Goal: Information Seeking & Learning: Learn about a topic

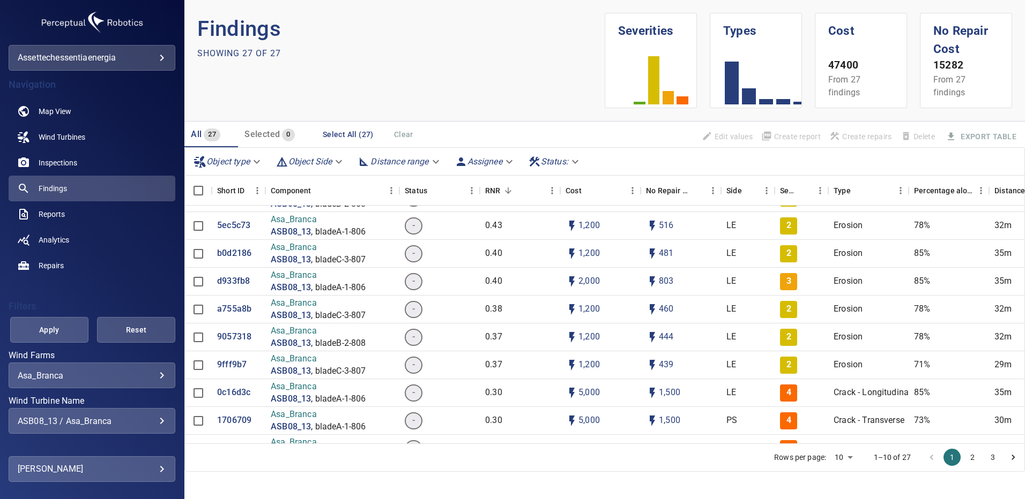
scroll to position [268, 0]
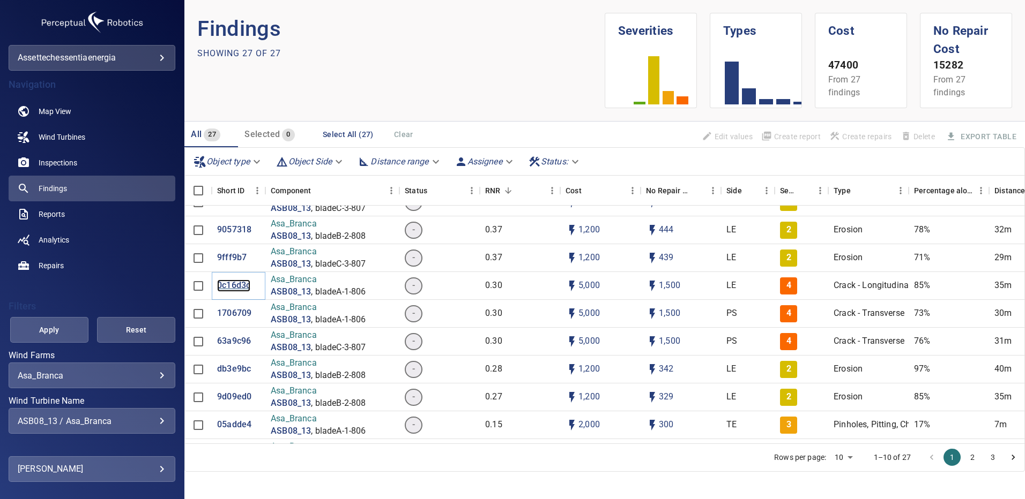
click at [236, 287] on p "0c16d3c" at bounding box center [233, 286] width 33 height 12
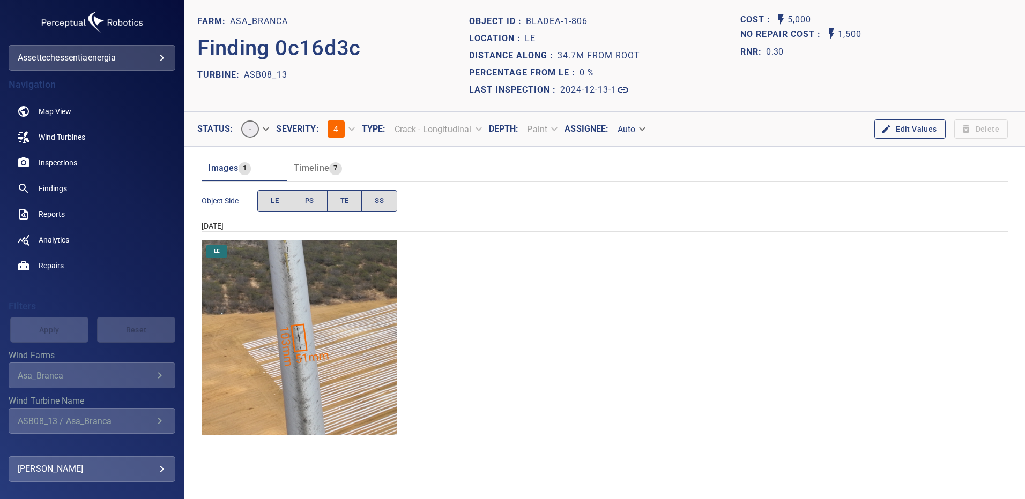
click at [319, 311] on img "Asa_Branca/ASB08_13/2024-12-13-1/2024-12-13-1/image11wp11.jpg" at bounding box center [298, 338] width 195 height 195
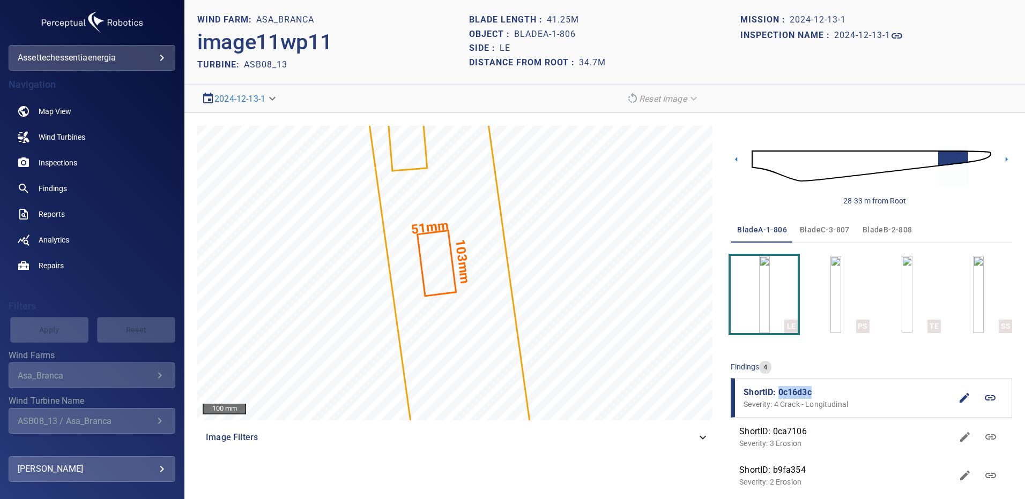
drag, startPoint x: 806, startPoint y: 392, endPoint x: 772, endPoint y: 393, distance: 33.8
click at [772, 393] on span "ShortID: 0c16d3c" at bounding box center [847, 392] width 208 height 13
copy span "0c16d3c"
click at [58, 210] on span "Reports" at bounding box center [52, 214] width 26 height 11
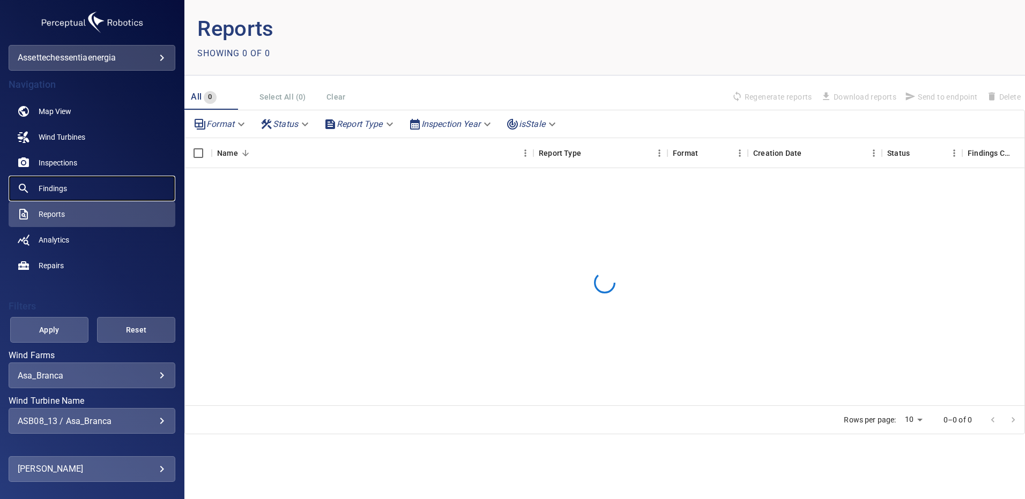
click at [59, 191] on span "Findings" at bounding box center [53, 188] width 28 height 11
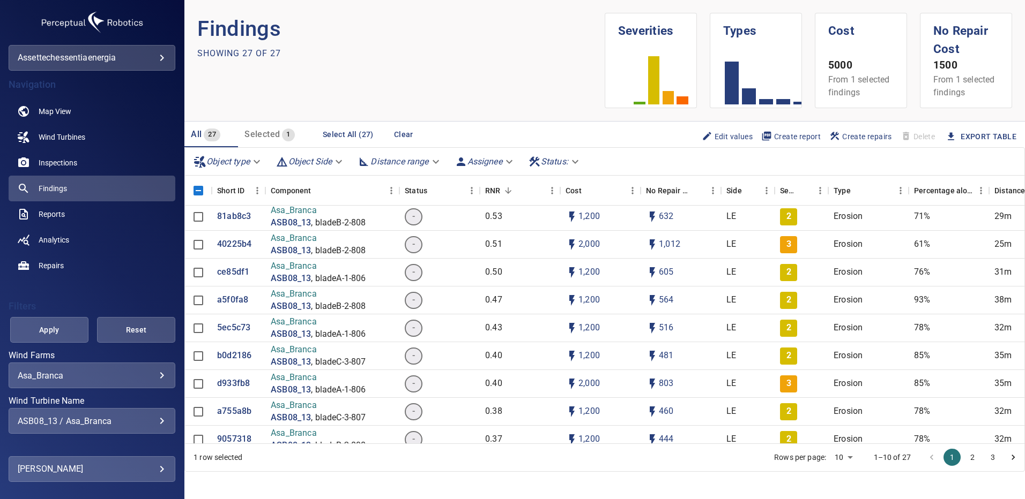
scroll to position [268, 0]
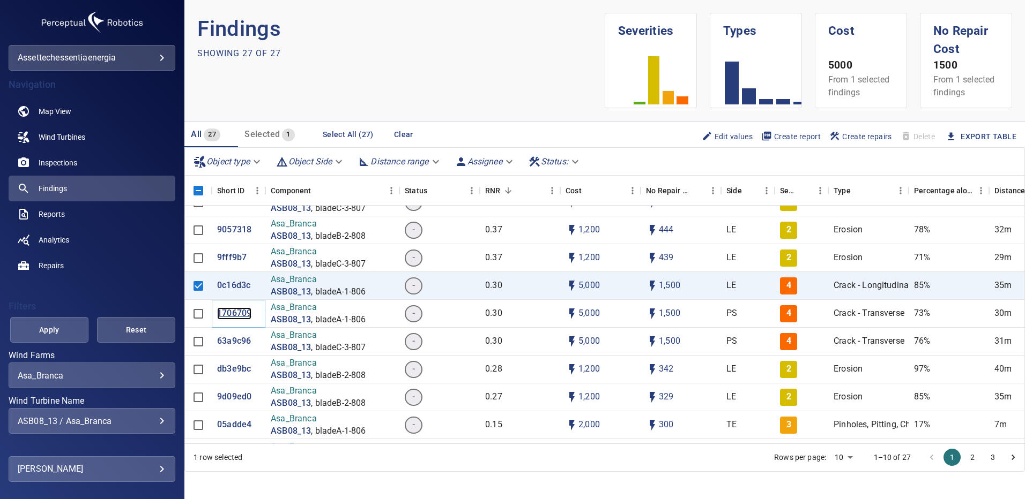
click at [238, 308] on p "1706709" at bounding box center [234, 314] width 34 height 12
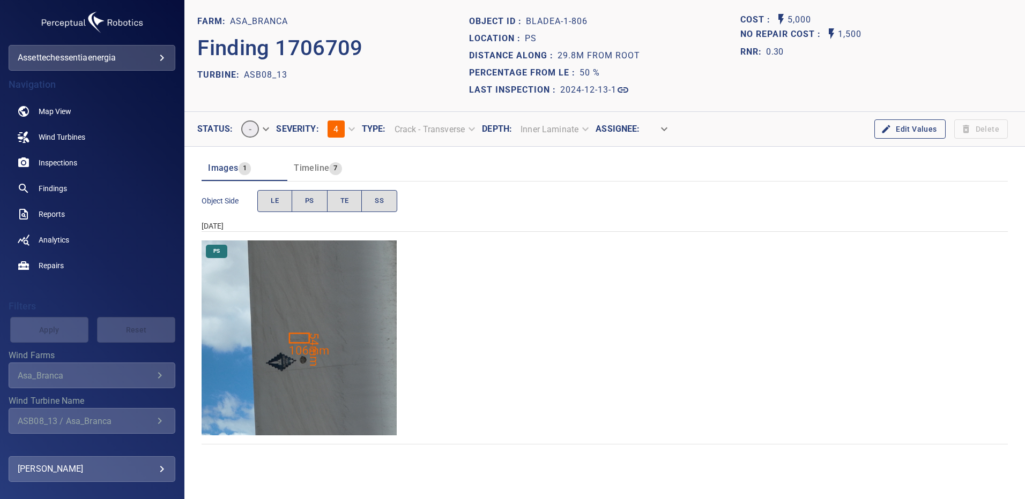
click at [326, 345] on img "Asa_Branca/ASB08_13/2024-12-13-1/2024-12-13-1/image24wp24.jpg" at bounding box center [298, 338] width 195 height 195
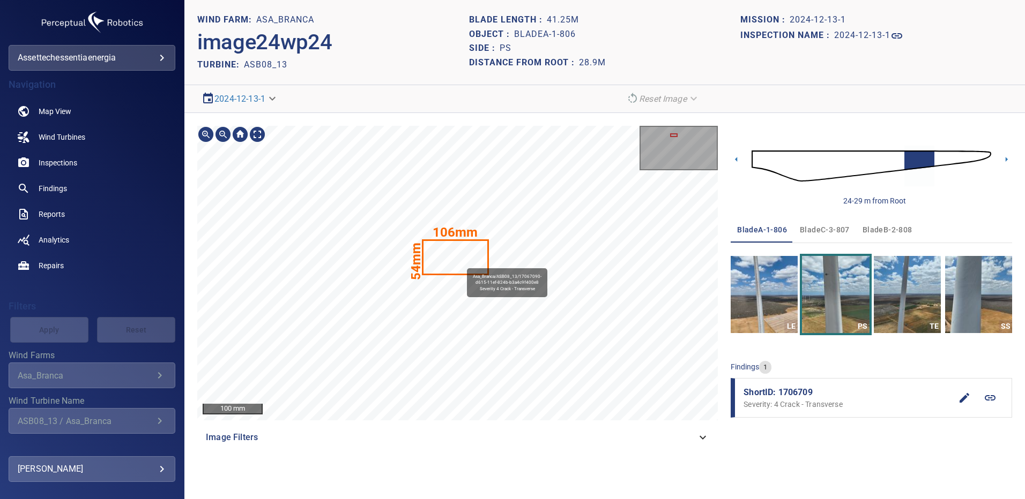
click at [462, 264] on icon at bounding box center [455, 257] width 64 height 33
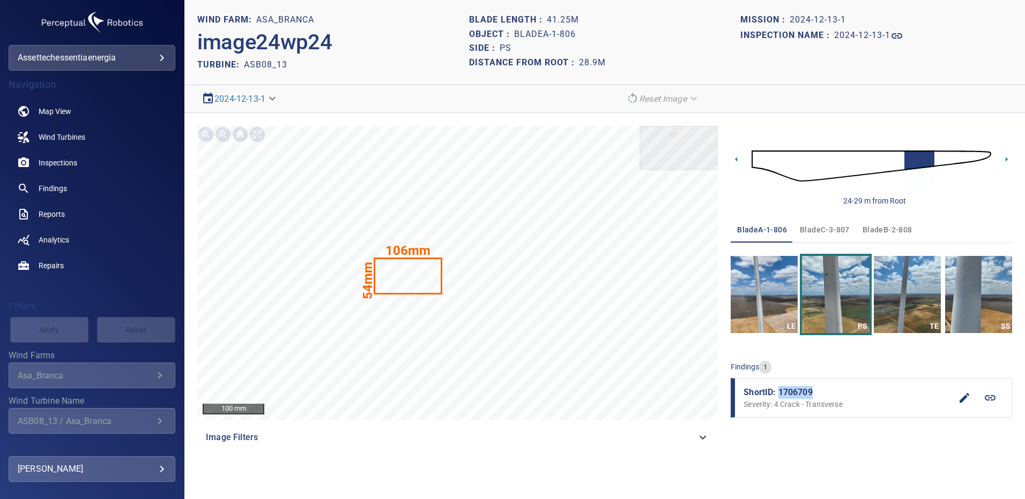
drag, startPoint x: 812, startPoint y: 394, endPoint x: 778, endPoint y: 395, distance: 34.3
click at [778, 395] on span "ShortID: 1706709" at bounding box center [847, 392] width 208 height 13
copy span "1706709"
click at [828, 230] on span "bladeC-3-807" at bounding box center [825, 229] width 50 height 13
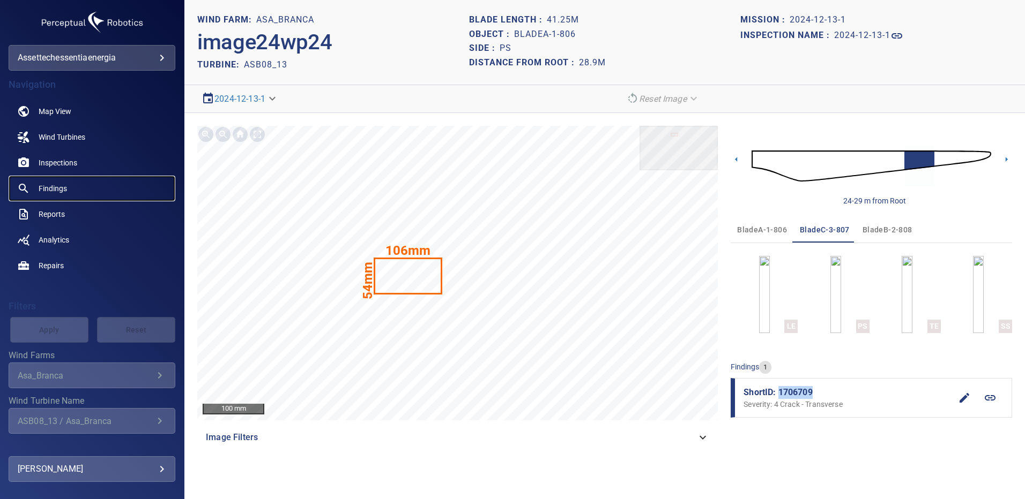
click at [53, 184] on span "Findings" at bounding box center [53, 188] width 28 height 11
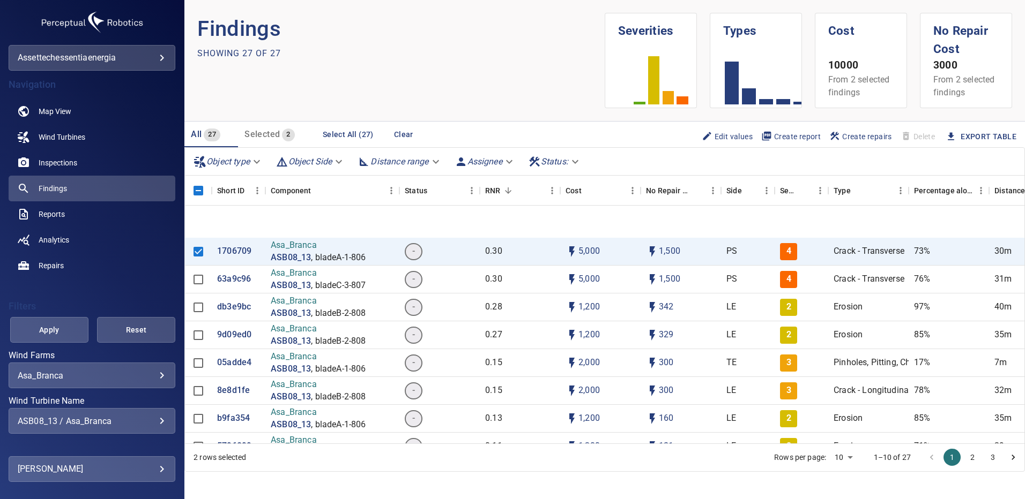
scroll to position [322, 0]
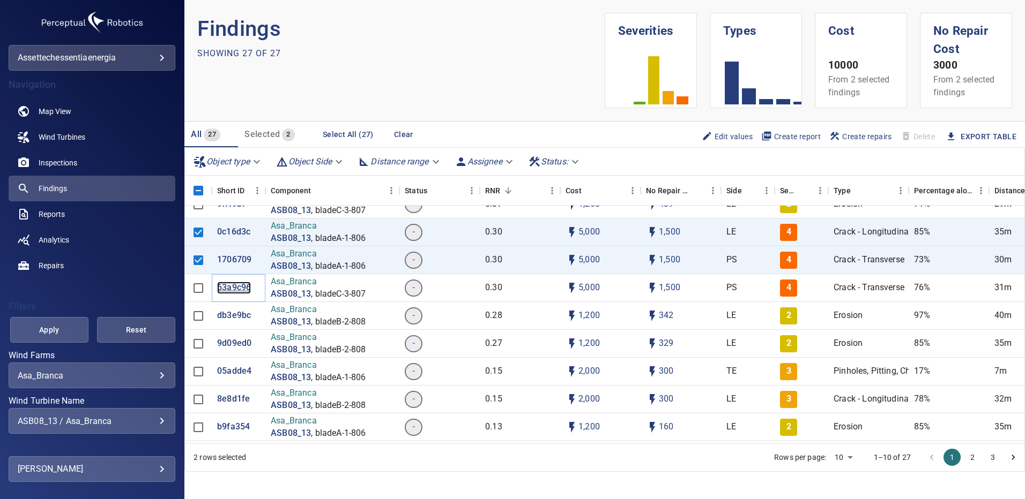
click at [235, 286] on p "63a9c96" at bounding box center [234, 288] width 34 height 12
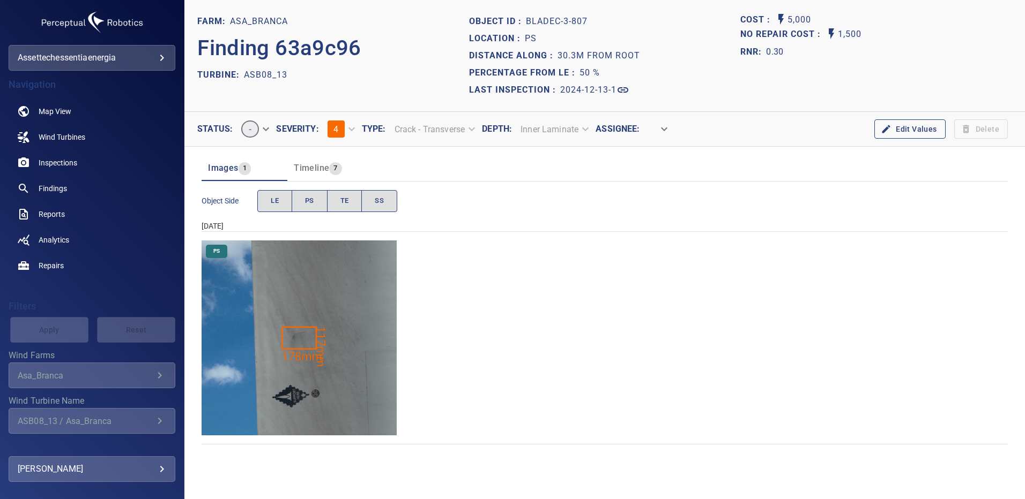
click at [344, 333] on img "Asa_Branca/ASB08_13/2024-12-13-1/2024-12-13-3/image141wp141.jpg" at bounding box center [298, 338] width 195 height 195
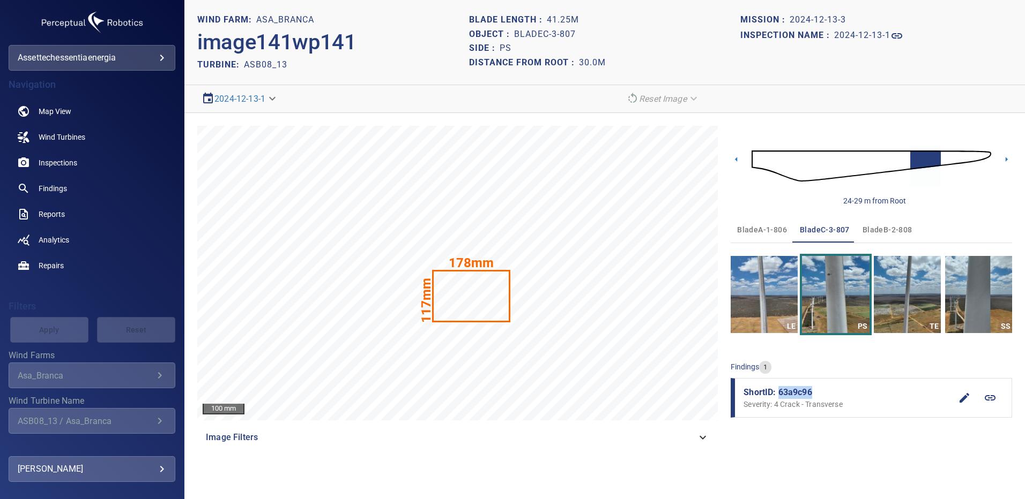
drag, startPoint x: 816, startPoint y: 395, endPoint x: 779, endPoint y: 392, distance: 36.6
click at [779, 392] on span "ShortID: 63a9c96" at bounding box center [847, 392] width 208 height 13
copy span "63a9c96"
click at [62, 185] on span "Findings" at bounding box center [53, 188] width 28 height 11
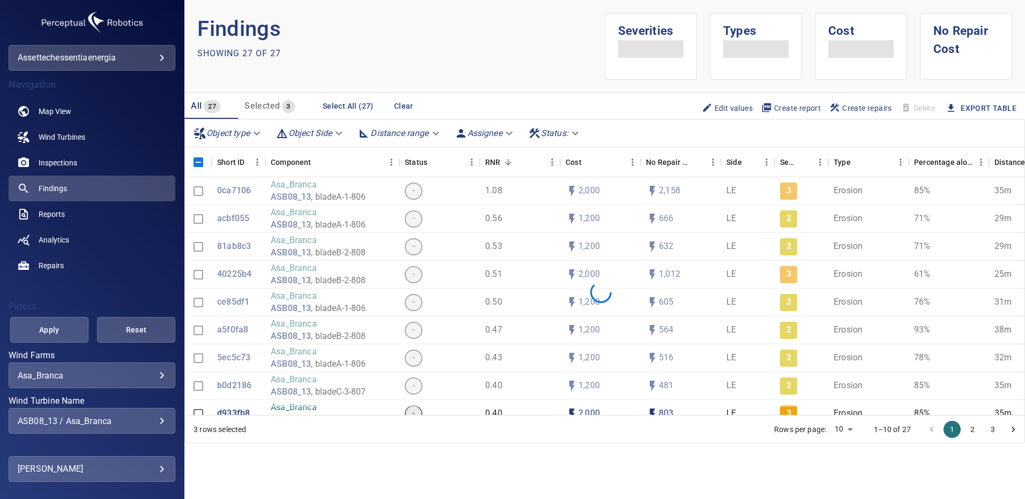
click at [155, 422] on div "ASB08_13 / Asa_Branca" at bounding box center [92, 421] width 148 height 10
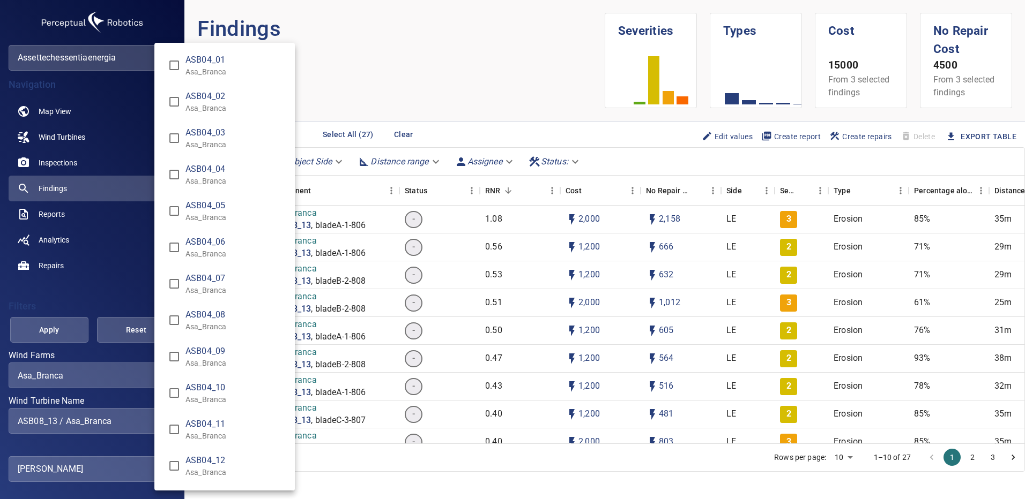
scroll to position [3152, 0]
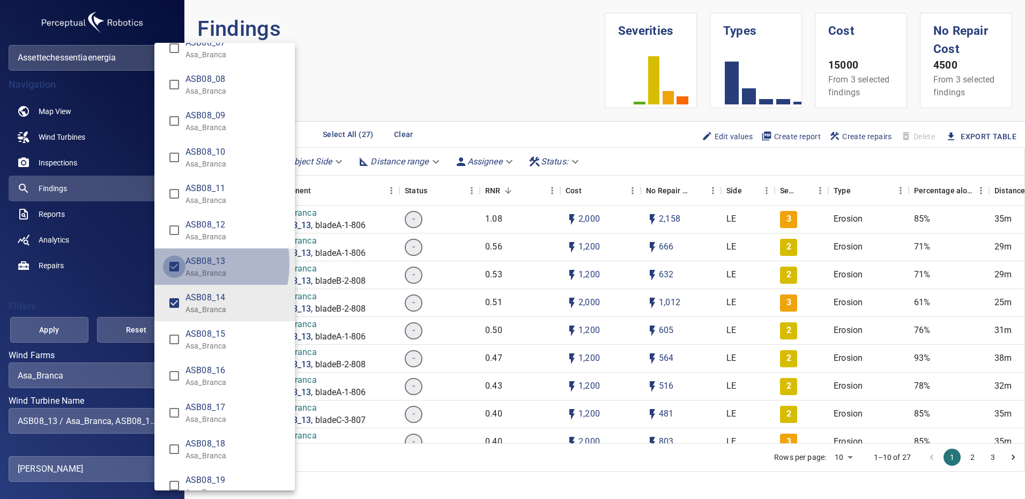
type input "**********"
click at [78, 326] on div "Wind Turbine Name" at bounding box center [512, 249] width 1025 height 499
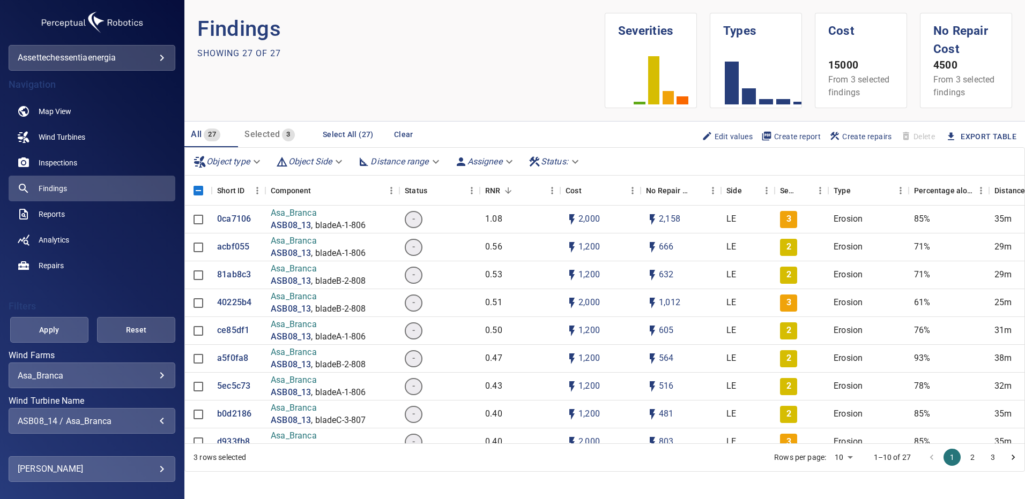
click at [62, 330] on span "Apply" at bounding box center [49, 330] width 51 height 13
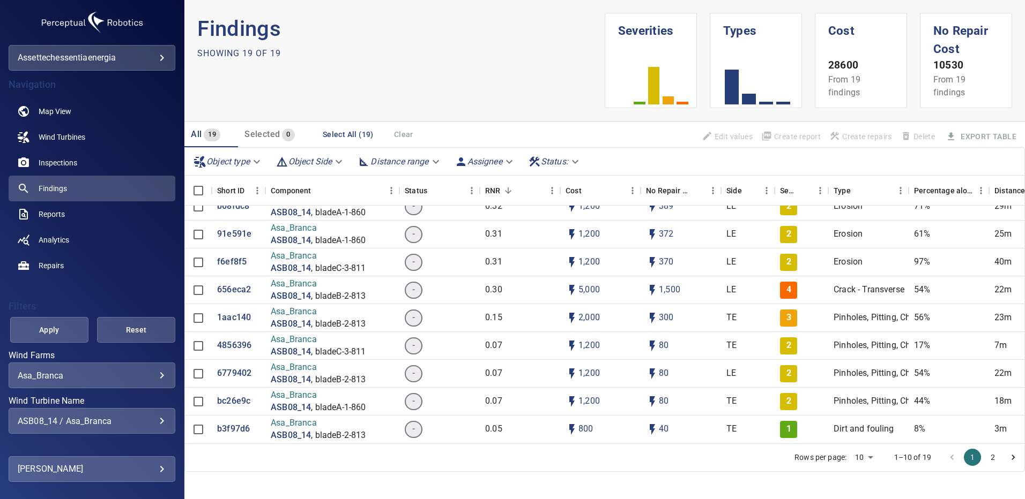
scroll to position [300, 0]
click at [221, 284] on p "656eca2" at bounding box center [234, 290] width 34 height 12
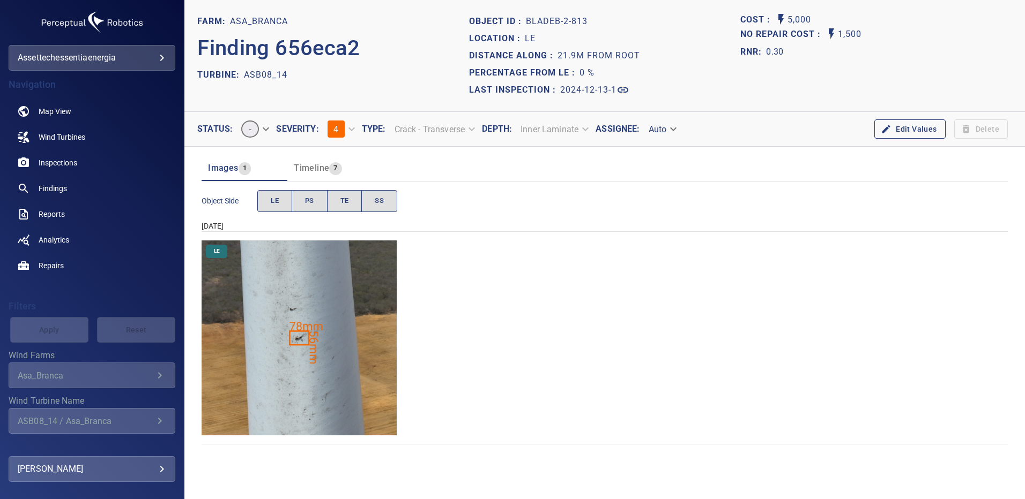
click at [310, 356] on img "Asa_Branca/ASB08_14/2024-12-13-1/2024-12-13-2/image65wp65.jpg" at bounding box center [298, 338] width 195 height 195
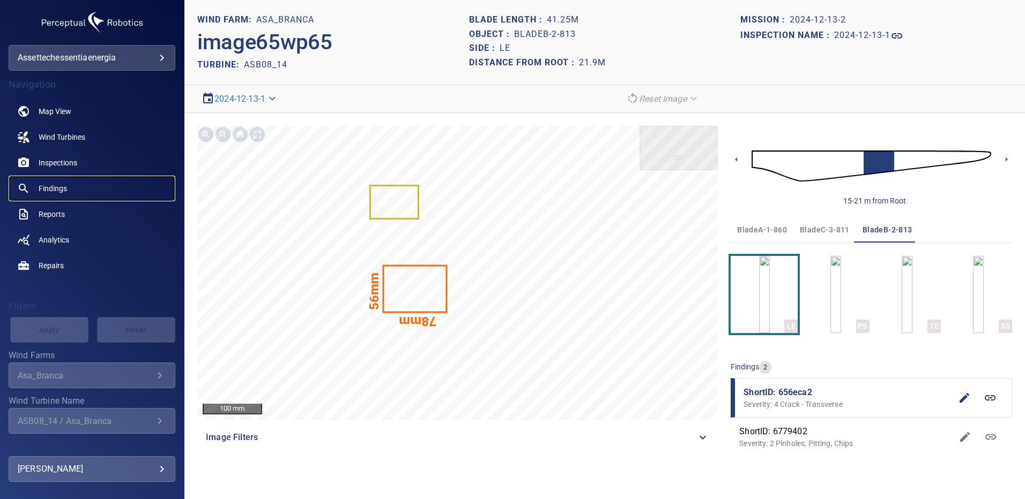
click at [61, 186] on span "Findings" at bounding box center [53, 188] width 28 height 11
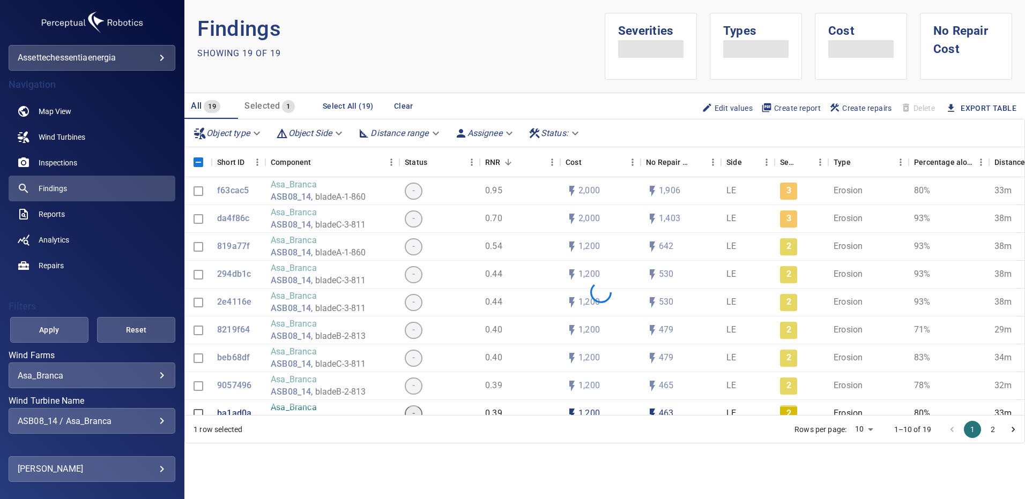
click at [153, 419] on div "ASB08_14 / Asa_Branca" at bounding box center [92, 421] width 148 height 10
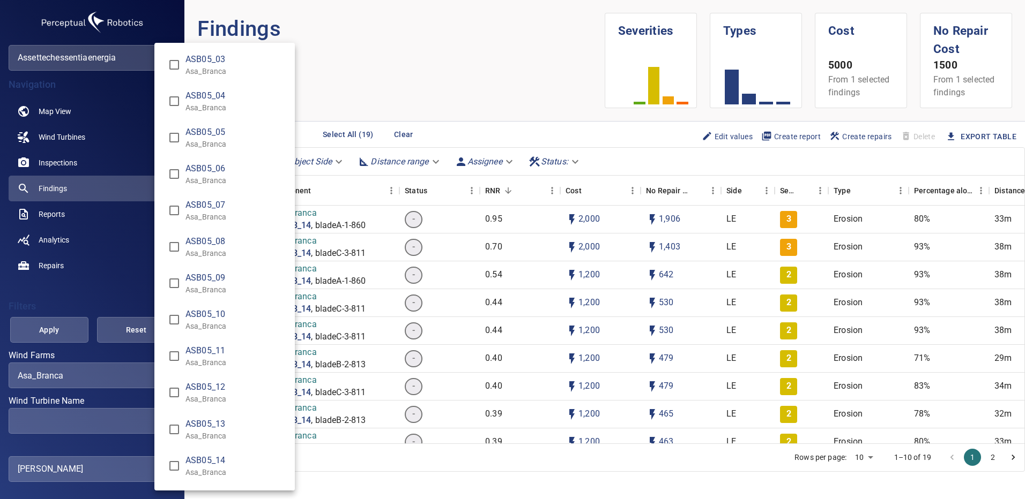
scroll to position [647, 0]
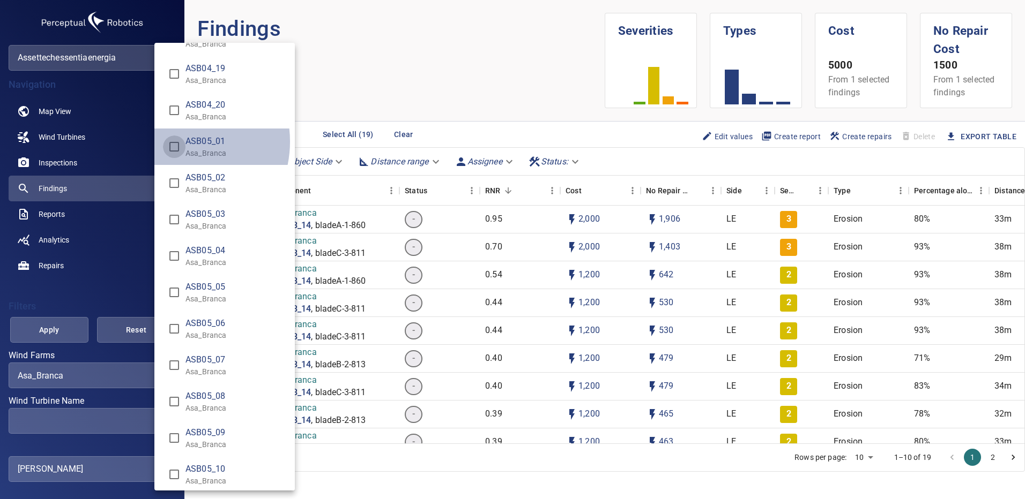
type input "**********"
click at [49, 335] on div "Wind Turbine Name" at bounding box center [512, 249] width 1025 height 499
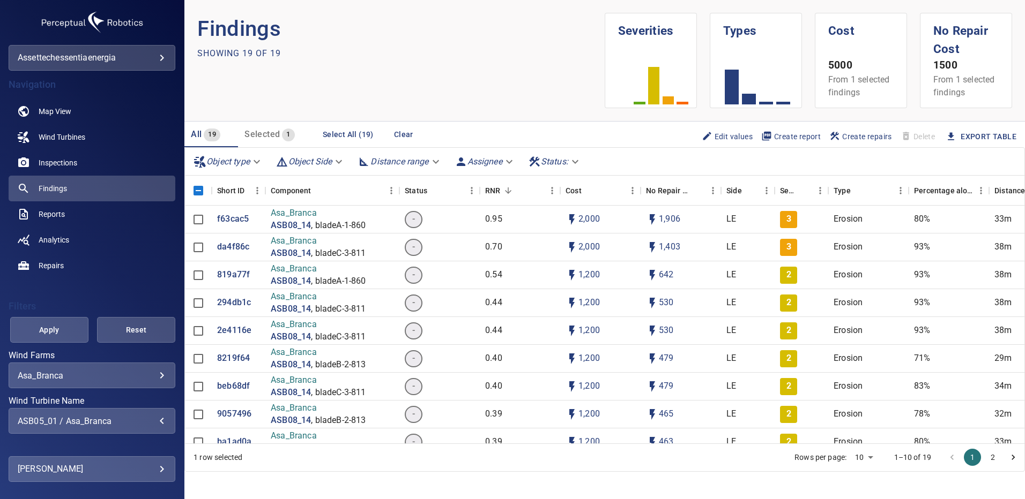
click at [52, 334] on span "Apply" at bounding box center [49, 330] width 51 height 13
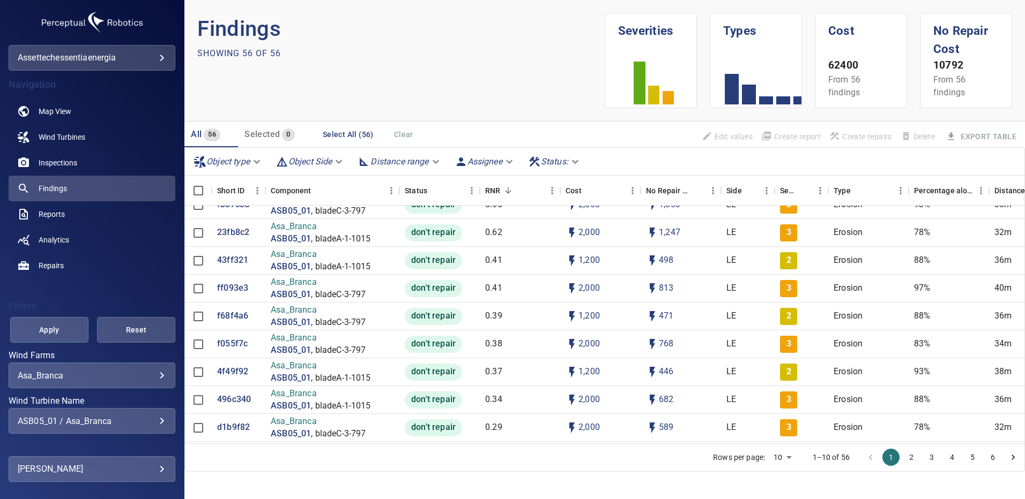
scroll to position [0, 0]
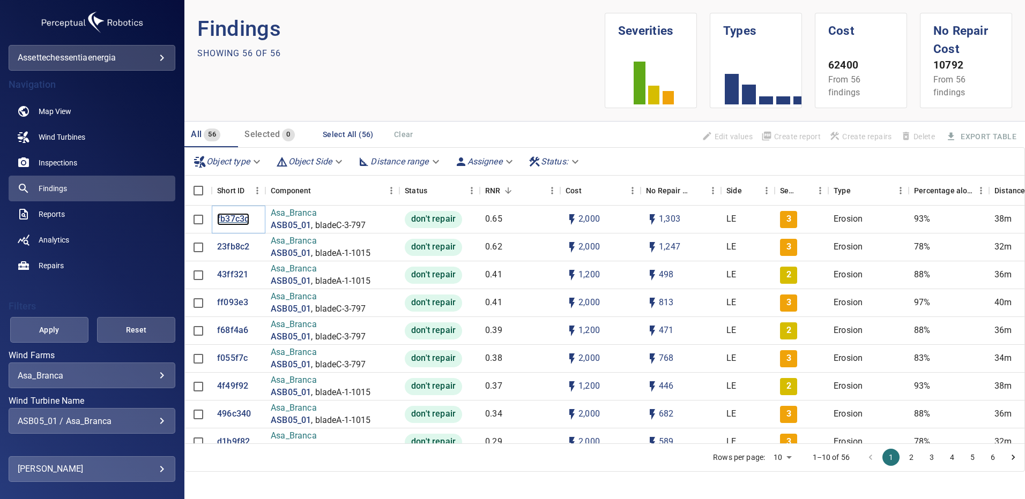
click at [228, 219] on p "fb37c3d" at bounding box center [233, 219] width 32 height 12
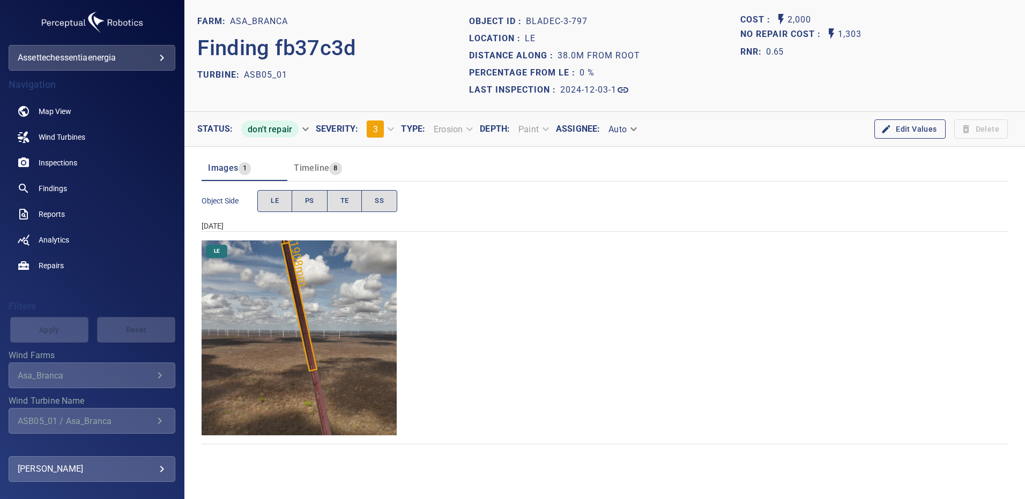
click at [322, 290] on img "Asa_Branca/ASB05_01/2024-12-03-1/2024-12-03-3/image193wp193.jpg" at bounding box center [298, 338] width 195 height 195
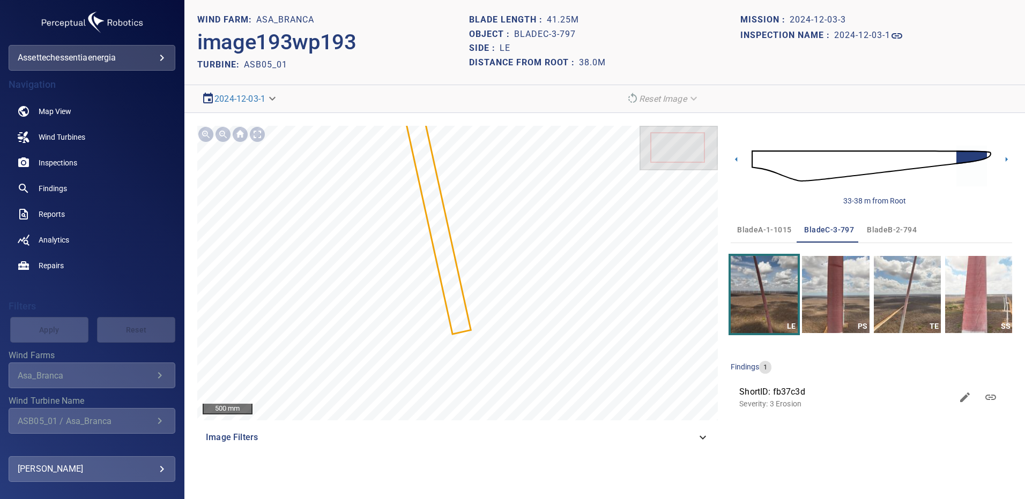
click at [989, 155] on img at bounding box center [871, 166] width 240 height 58
